Goal: Task Accomplishment & Management: Manage account settings

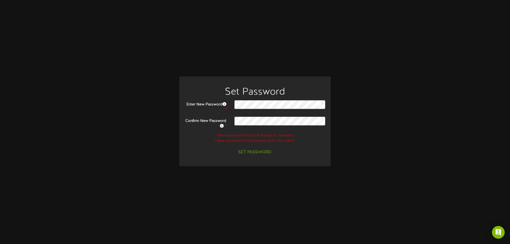
click at [259, 109] on div "Enter New Password *" at bounding box center [255, 106] width 149 height 12
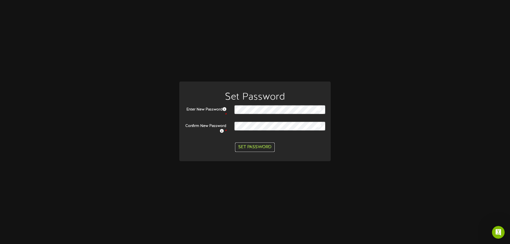
click at [262, 148] on button "Set Password" at bounding box center [255, 147] width 40 height 9
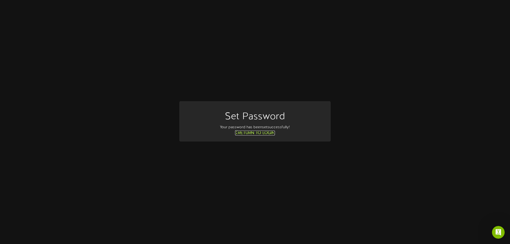
click at [262, 132] on link "Return to Login" at bounding box center [255, 133] width 40 height 5
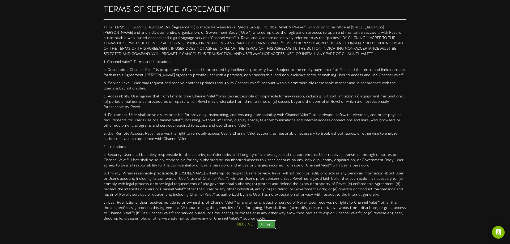
click at [261, 224] on button "Accept" at bounding box center [266, 224] width 19 height 9
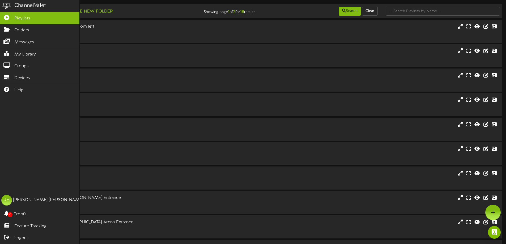
click at [34, 6] on div "ChannelValet" at bounding box center [30, 6] width 32 height 8
click at [27, 202] on div "Jeremy Huelsing" at bounding box center [48, 200] width 70 height 6
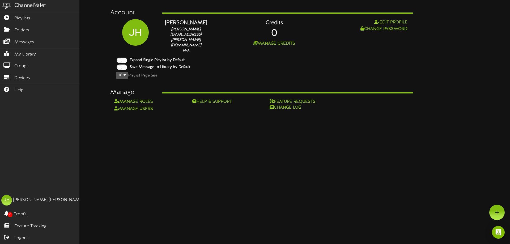
click at [38, 7] on div "ChannelValet" at bounding box center [30, 6] width 32 height 8
click at [18, 236] on span "Logout" at bounding box center [21, 238] width 14 height 6
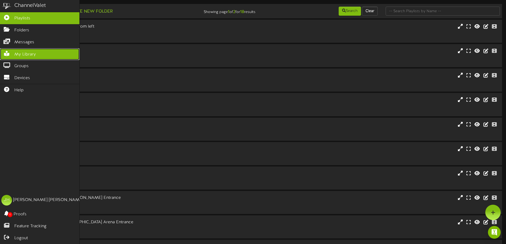
click at [20, 52] on span "My Library" at bounding box center [25, 55] width 22 height 6
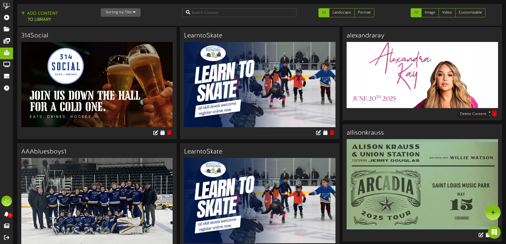
click at [495, 114] on icon at bounding box center [494, 113] width 5 height 6
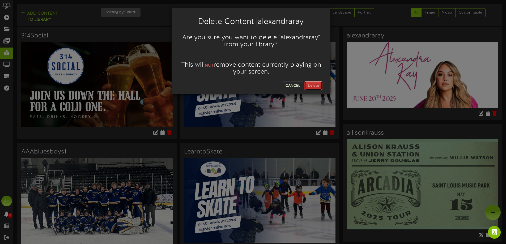
click at [316, 87] on button "Delete" at bounding box center [313, 85] width 18 height 9
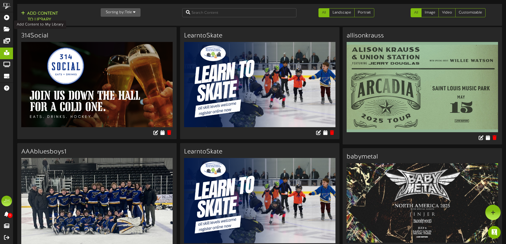
click at [45, 15] on button "Add Content to Library" at bounding box center [39, 16] width 40 height 13
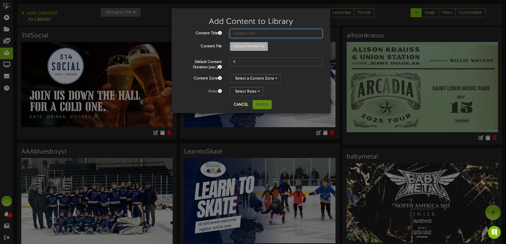
click at [245, 33] on input "text" at bounding box center [276, 33] width 93 height 9
click at [234, 32] on input "AAA Blues fundraiser" at bounding box center [276, 33] width 93 height 9
type input "2013 AAA Blues fundraiser"
type input "**********"
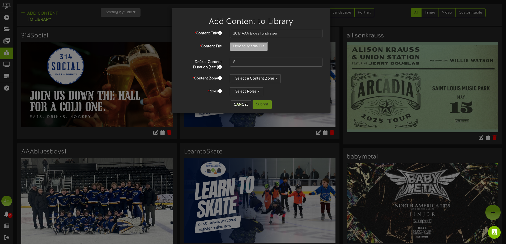
type input "IMG_1908"
click at [277, 79] on button "Select a Content Zone" at bounding box center [255, 78] width 51 height 9
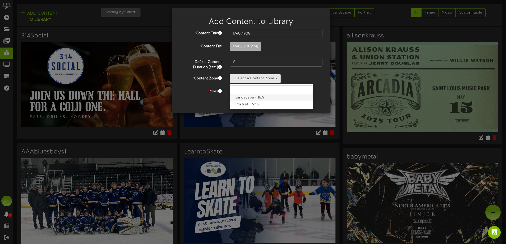
click at [256, 99] on label "Landscape - 16:9" at bounding box center [271, 97] width 83 height 7
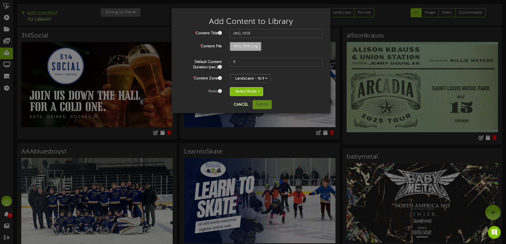
click at [257, 90] on button "Select Roles" at bounding box center [246, 91] width 33 height 9
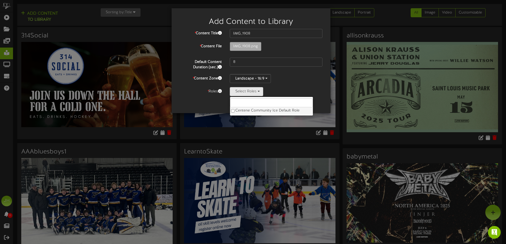
click at [255, 112] on label "Centene Community Ice Default Role" at bounding box center [271, 110] width 83 height 7
click at [320, 92] on div "Centene Community Ice Default Role Centene Community Ice Default Role" at bounding box center [276, 91] width 93 height 9
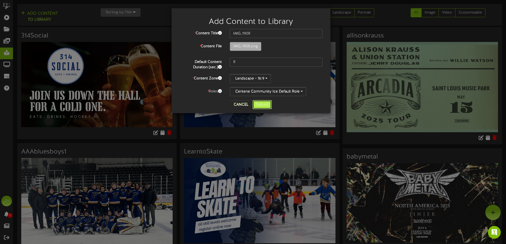
click at [269, 104] on button "Submit" at bounding box center [262, 104] width 19 height 9
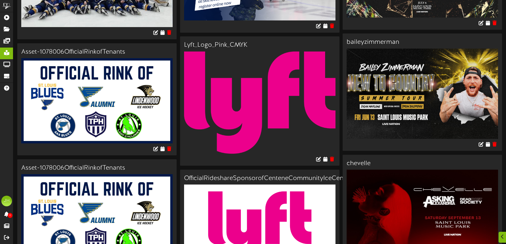
scroll to position [372, 0]
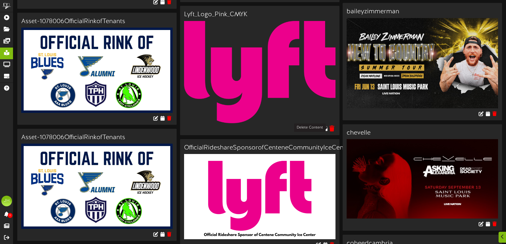
click at [331, 126] on icon at bounding box center [331, 128] width 5 height 6
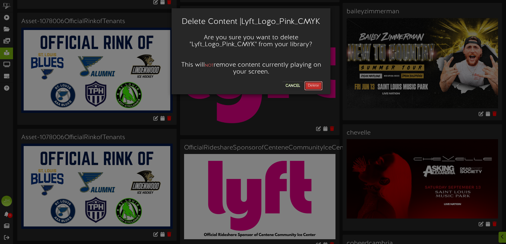
click at [316, 85] on button "Delete" at bounding box center [313, 85] width 18 height 9
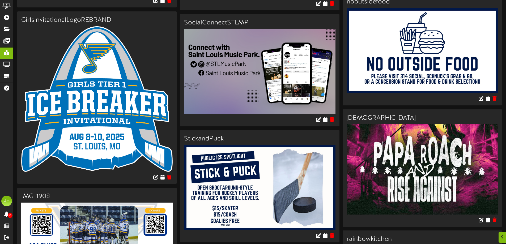
scroll to position [1647, 0]
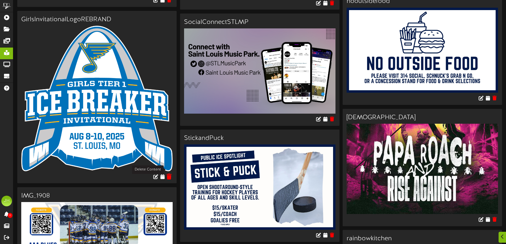
click at [171, 173] on icon at bounding box center [169, 176] width 5 height 6
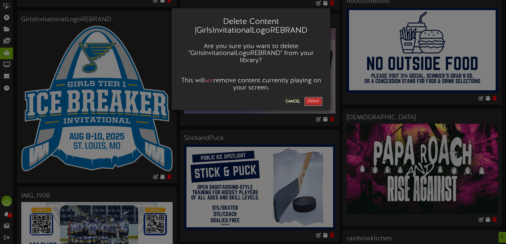
click at [314, 99] on button "Delete" at bounding box center [313, 101] width 18 height 9
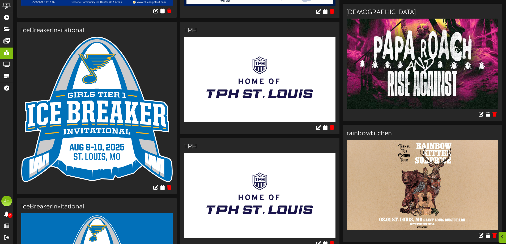
scroll to position [1806, 0]
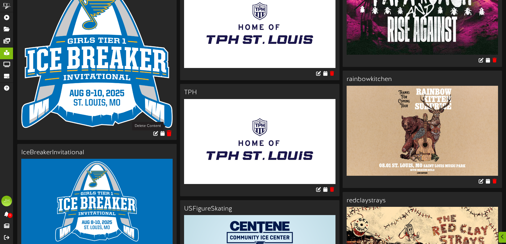
click at [168, 130] on icon at bounding box center [169, 133] width 5 height 6
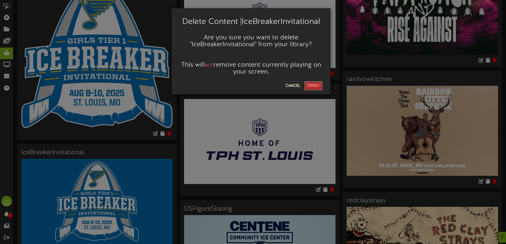
click at [318, 84] on button "Delete" at bounding box center [313, 85] width 18 height 9
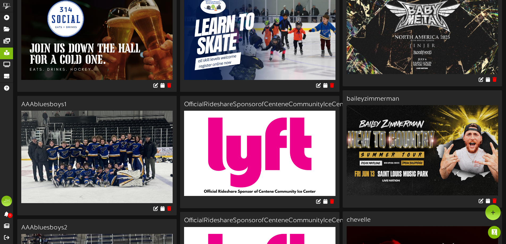
scroll to position [0, 0]
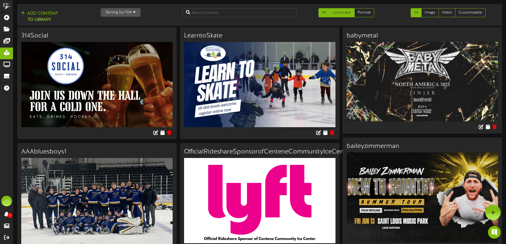
click at [340, 11] on link "Landscape" at bounding box center [341, 12] width 25 height 9
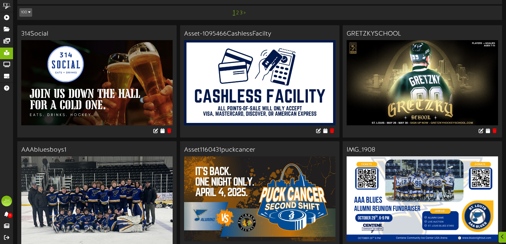
scroll to position [80, 0]
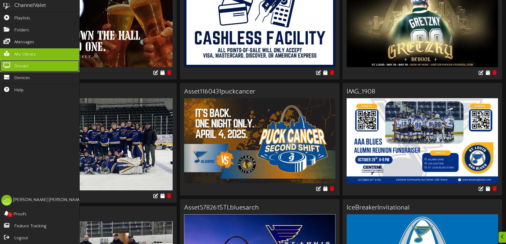
click at [16, 66] on span "Groups" at bounding box center [21, 66] width 14 height 6
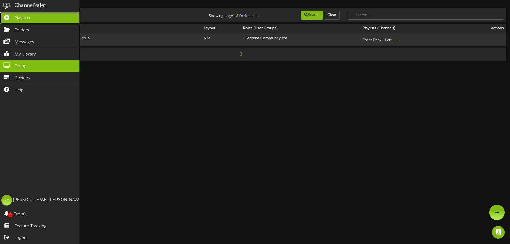
click at [25, 14] on link "Playlists" at bounding box center [39, 18] width 79 height 12
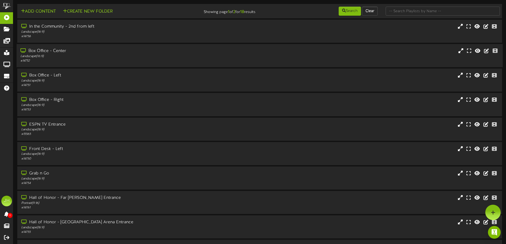
click at [90, 52] on div "Box Office - Center" at bounding box center [117, 51] width 195 height 6
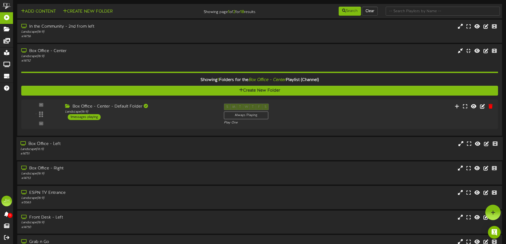
click at [88, 146] on div "Box Office - Left" at bounding box center [117, 144] width 195 height 6
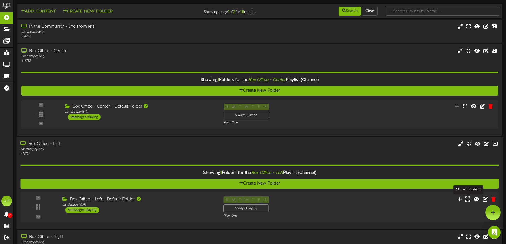
click at [467, 201] on icon at bounding box center [467, 199] width 5 height 6
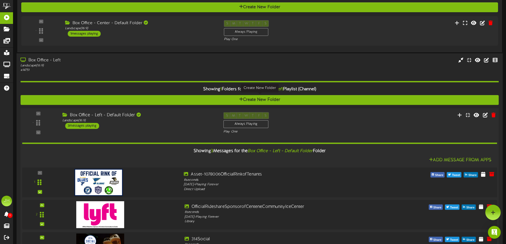
scroll to position [27, 0]
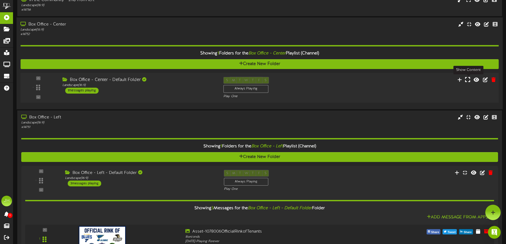
click at [467, 79] on icon at bounding box center [467, 79] width 5 height 6
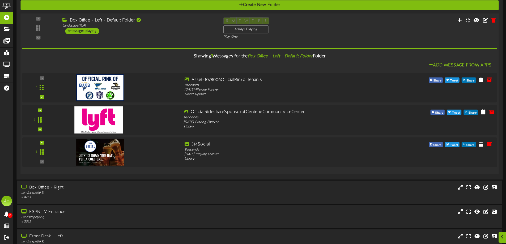
scroll to position [292, 0]
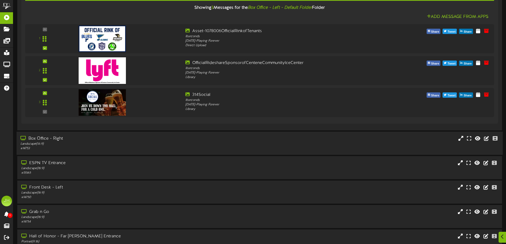
click at [106, 142] on div "Landscape ( 16:9 )" at bounding box center [117, 144] width 195 height 5
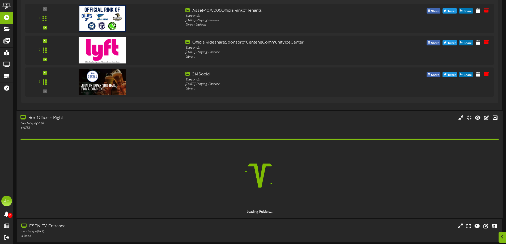
scroll to position [319, 0]
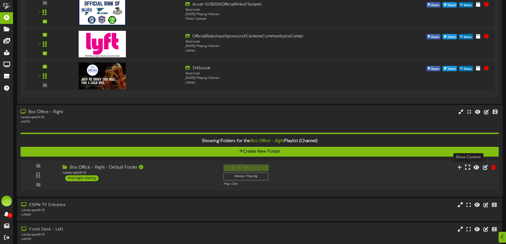
click at [467, 168] on icon at bounding box center [467, 167] width 5 height 6
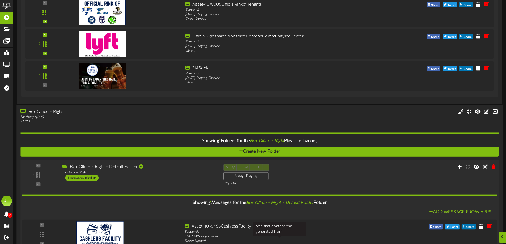
scroll to position [398, 0]
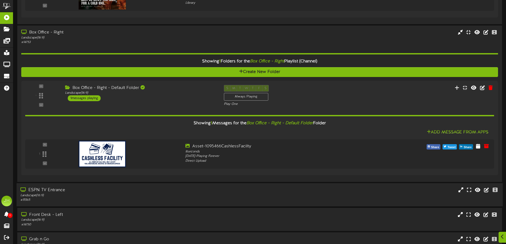
click at [127, 190] on div "ESPN TV Entrance" at bounding box center [117, 190] width 195 height 6
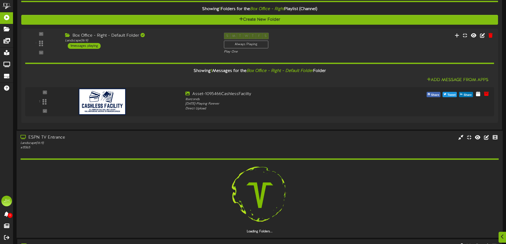
scroll to position [452, 0]
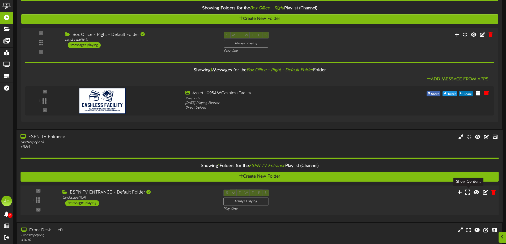
click at [467, 194] on icon at bounding box center [467, 192] width 5 height 6
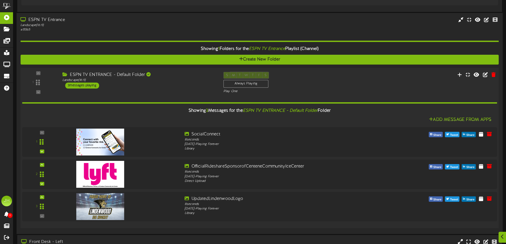
scroll to position [611, 0]
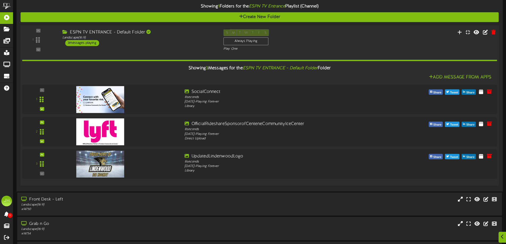
click at [180, 200] on div "Front Desk - Left" at bounding box center [118, 200] width 194 height 6
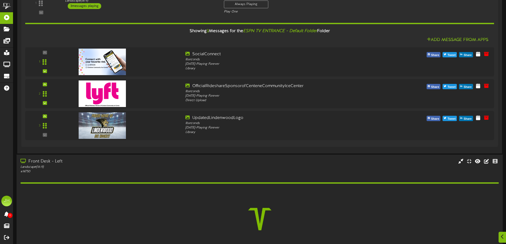
scroll to position [691, 0]
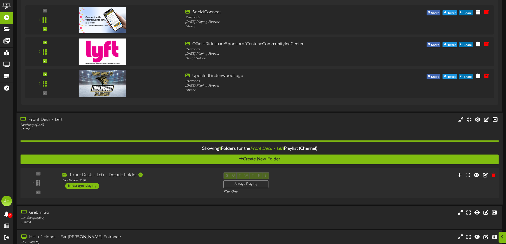
click at [96, 186] on div "5 messages playing" at bounding box center [82, 186] width 34 height 6
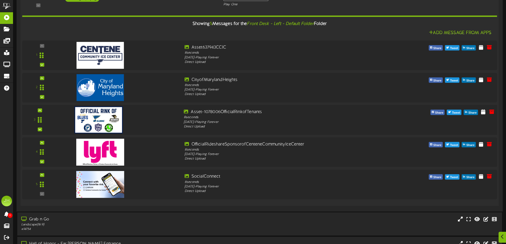
scroll to position [956, 0]
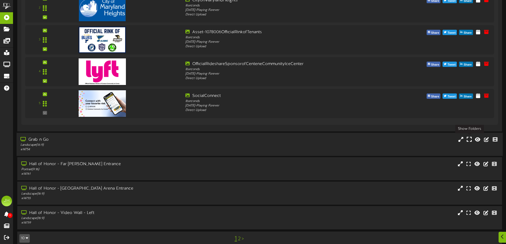
click at [471, 141] on icon at bounding box center [469, 140] width 5 height 6
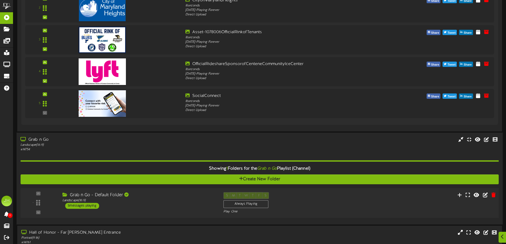
click at [89, 207] on div "5 messages playing" at bounding box center [82, 206] width 34 height 6
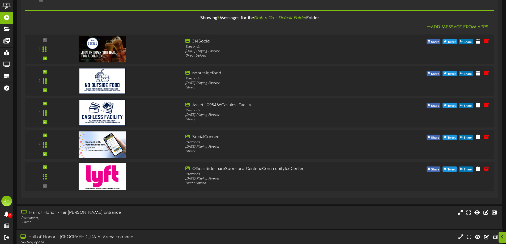
scroll to position [1222, 0]
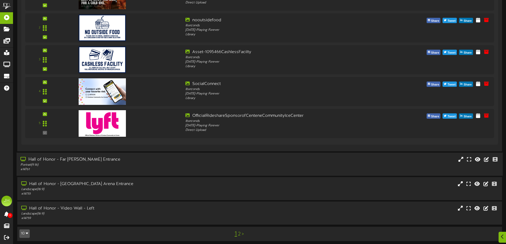
click at [160, 164] on div "Portrait ( 9:16 )" at bounding box center [117, 165] width 195 height 5
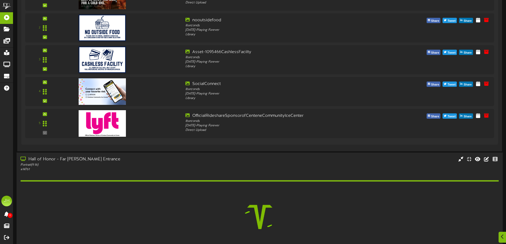
scroll to position [1275, 0]
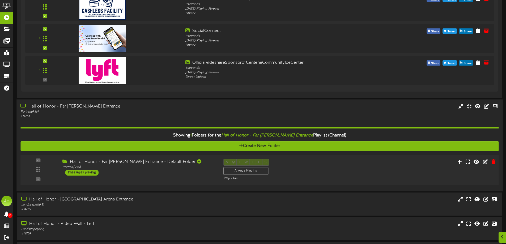
click at [81, 173] on div "1 messages playing" at bounding box center [81, 173] width 33 height 6
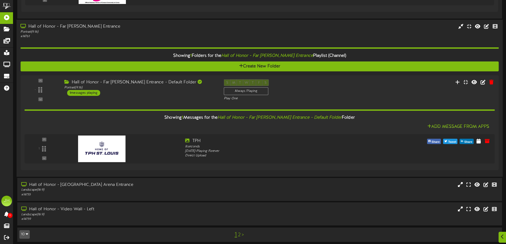
scroll to position [1358, 0]
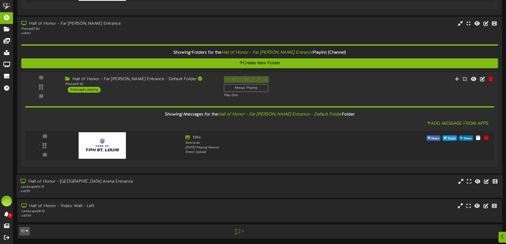
click at [131, 187] on div "Landscape ( 16:9 )" at bounding box center [117, 187] width 195 height 5
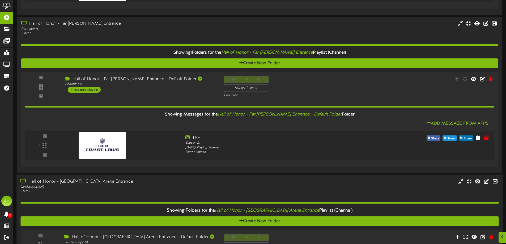
scroll to position [1426, 0]
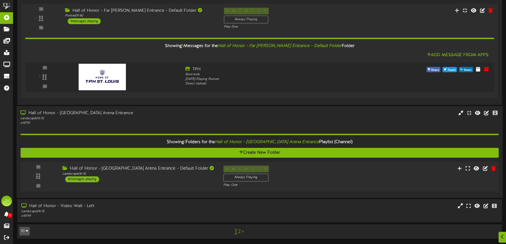
click at [93, 179] on div "4 messages playing" at bounding box center [82, 179] width 34 height 6
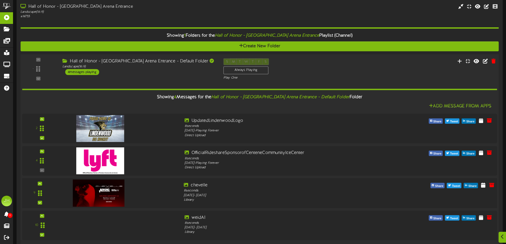
scroll to position [1587, 0]
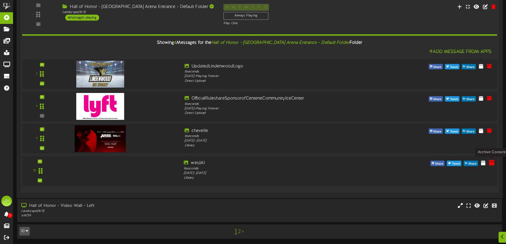
click at [492, 162] on icon at bounding box center [492, 163] width 6 height 6
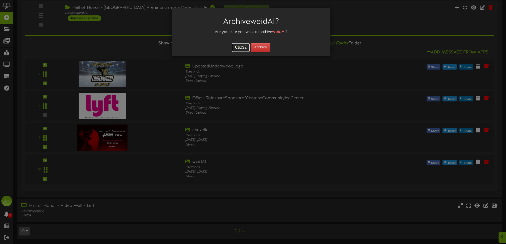
click at [243, 49] on button "Close" at bounding box center [241, 47] width 18 height 8
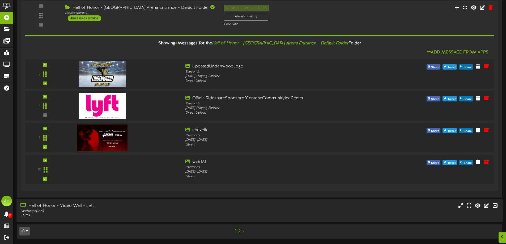
click at [110, 207] on div "Hall of Honor - Video Wall - Left" at bounding box center [117, 206] width 195 height 6
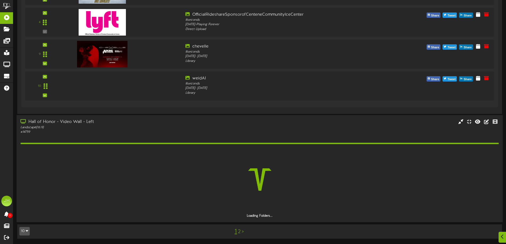
scroll to position [1655, 0]
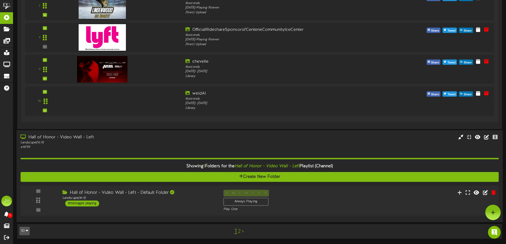
click at [96, 203] on div "3 messages playing" at bounding box center [82, 204] width 34 height 6
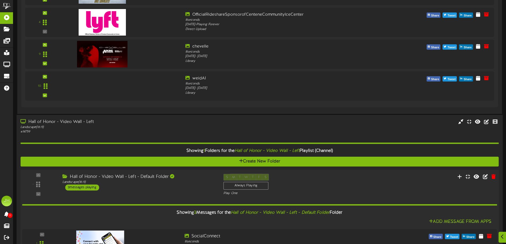
scroll to position [1777, 0]
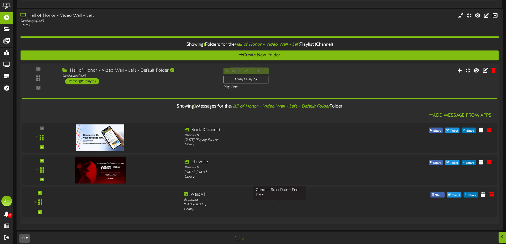
click at [235, 205] on div "[DATE] - [DATE]" at bounding box center [280, 204] width 192 height 5
click at [482, 195] on icon at bounding box center [482, 194] width 5 height 6
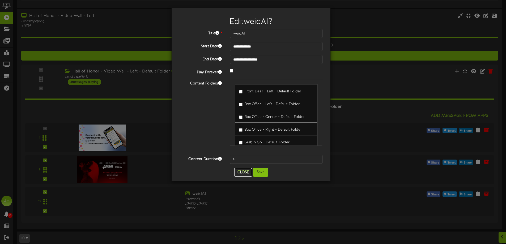
click at [246, 172] on button "Close" at bounding box center [243, 172] width 18 height 8
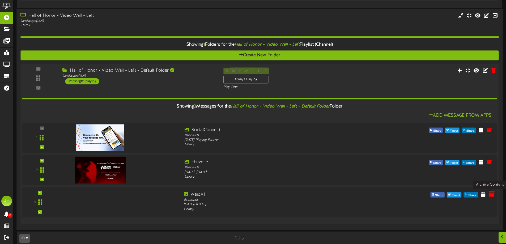
click at [490, 196] on icon at bounding box center [492, 194] width 6 height 6
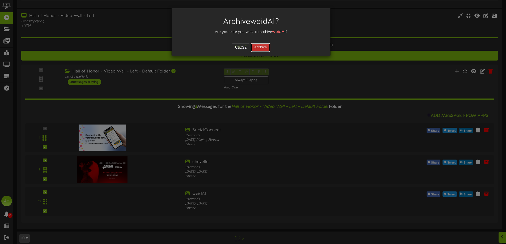
click at [266, 48] on button "Archive" at bounding box center [261, 47] width 20 height 9
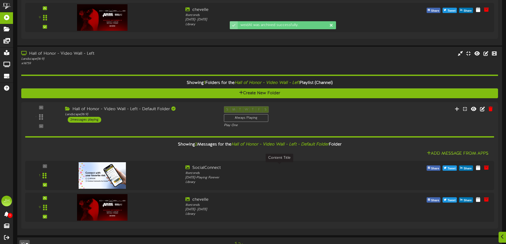
scroll to position [1720, 0]
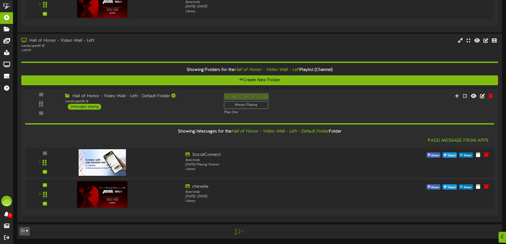
click at [239, 232] on link "2" at bounding box center [239, 232] width 3 height 6
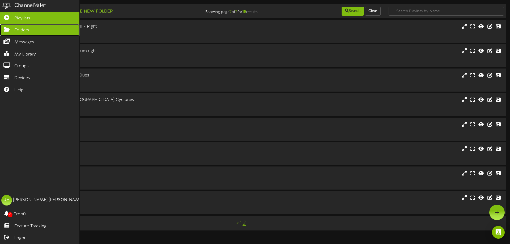
click at [7, 29] on icon at bounding box center [6, 29] width 13 height 4
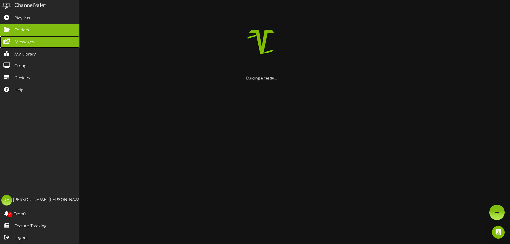
click at [25, 45] on link "Messages" at bounding box center [39, 42] width 79 height 12
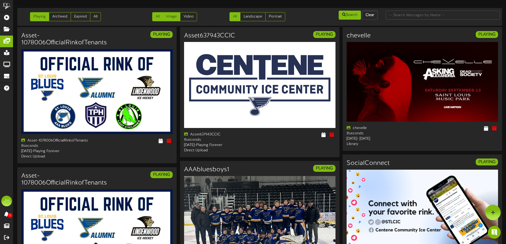
click at [173, 19] on link "Image" at bounding box center [172, 16] width 18 height 9
click at [258, 19] on link "Landscape" at bounding box center [252, 16] width 25 height 9
click at [234, 17] on link "All" at bounding box center [234, 16] width 11 height 9
click at [251, 17] on link "Landscape" at bounding box center [252, 16] width 25 height 9
click at [160, 18] on link "All" at bounding box center [157, 16] width 11 height 9
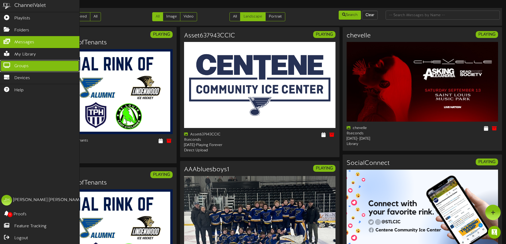
click at [15, 66] on span "Groups" at bounding box center [21, 66] width 14 height 6
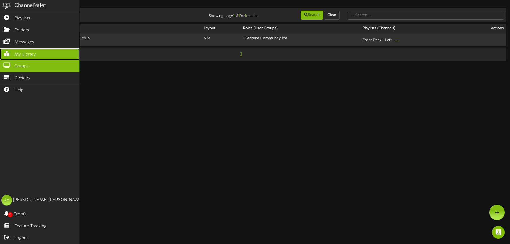
click at [28, 54] on span "My Library" at bounding box center [25, 55] width 22 height 6
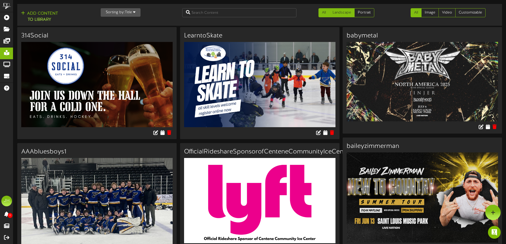
click at [350, 11] on link "Landscape" at bounding box center [341, 12] width 25 height 9
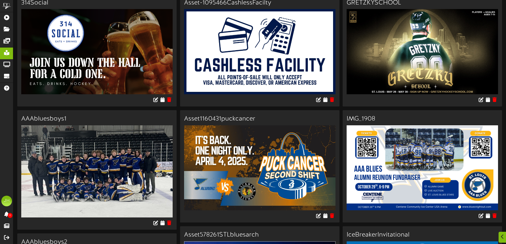
scroll to position [53, 0]
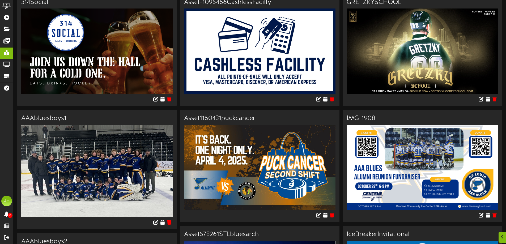
click at [430, 179] on img at bounding box center [422, 167] width 151 height 85
click at [418, 171] on img at bounding box center [422, 167] width 151 height 85
click at [487, 216] on icon at bounding box center [487, 215] width 5 height 6
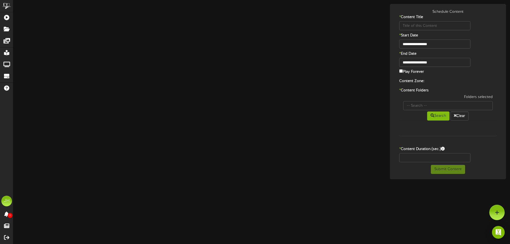
type input "IMG_1908"
type input "8"
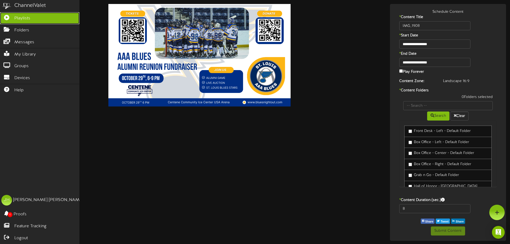
click at [8, 16] on icon at bounding box center [6, 17] width 13 height 4
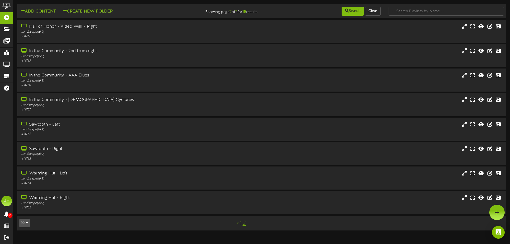
click at [241, 225] on div "< 1 2" at bounding box center [241, 223] width 123 height 10
click at [240, 223] on link "1" at bounding box center [241, 224] width 2 height 6
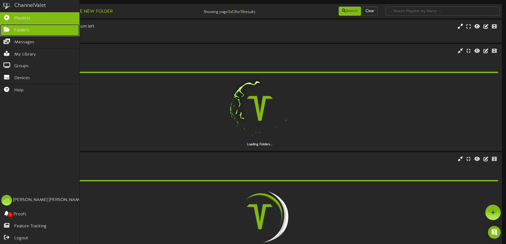
click at [8, 29] on icon at bounding box center [6, 29] width 13 height 4
